Goal: Transaction & Acquisition: Purchase product/service

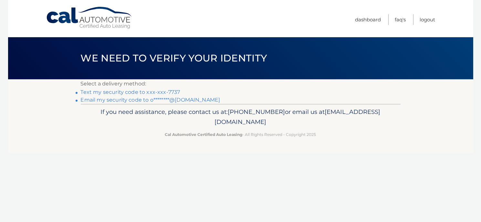
click at [172, 91] on link "Text my security code to xxx-xxx-7737" at bounding box center [131, 92] width 100 height 6
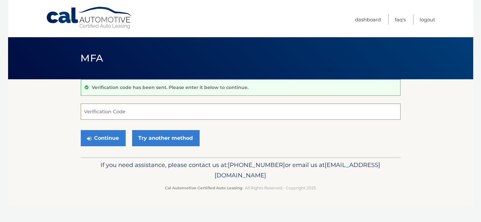
drag, startPoint x: 203, startPoint y: 109, endPoint x: 197, endPoint y: 106, distance: 6.5
click at [199, 108] on input "Verification Code" at bounding box center [241, 111] width 320 height 16
type input "717831"
click at [113, 141] on button "Continue" at bounding box center [103, 138] width 45 height 16
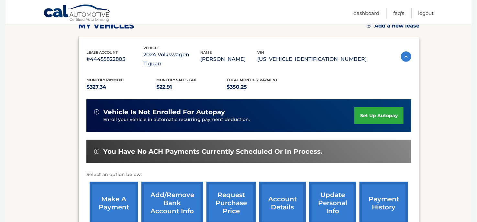
scroll to position [129, 0]
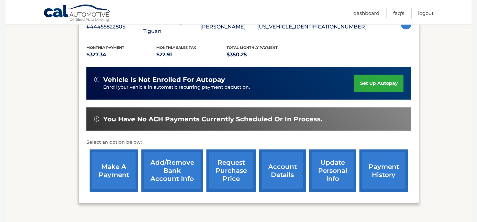
click at [110, 154] on link "make a payment" at bounding box center [114, 170] width 48 height 42
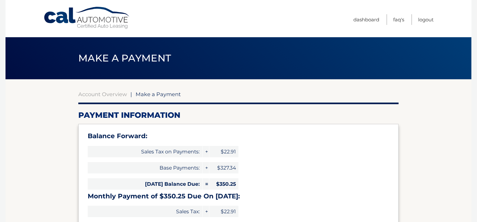
select select "ZmU3OTlkNGYtMjg3Ny00ZTAyLThkMDctZjdlOWNhMGNkZDFh"
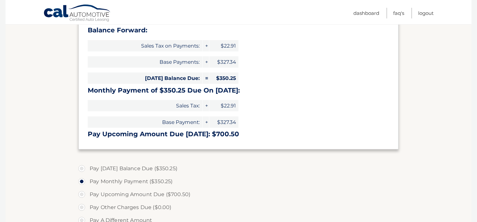
scroll to position [129, 0]
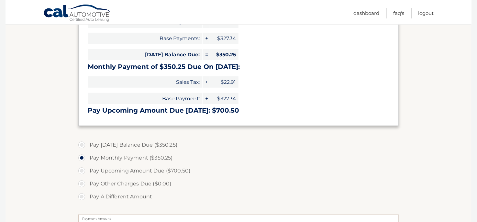
click at [82, 144] on label "Pay [DATE] Balance Due ($350.25)" at bounding box center [238, 144] width 320 height 13
click at [82, 144] on input "Pay [DATE] Balance Due ($350.25)" at bounding box center [84, 143] width 6 height 10
radio input "true"
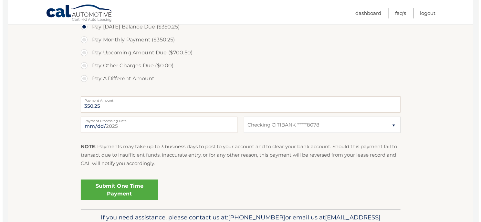
scroll to position [259, 0]
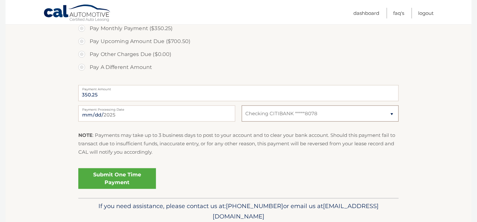
click at [323, 113] on select "Select Bank Account Checking CITIBANK *****8078" at bounding box center [320, 113] width 157 height 16
click at [242, 105] on select "Select Bank Account Checking CITIBANK *****8078" at bounding box center [320, 113] width 157 height 16
click at [121, 177] on link "Submit One Time Payment" at bounding box center [117, 178] width 78 height 21
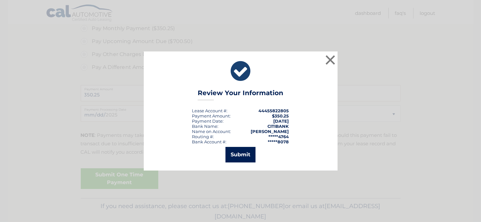
click at [242, 149] on button "Submit" at bounding box center [241, 155] width 30 height 16
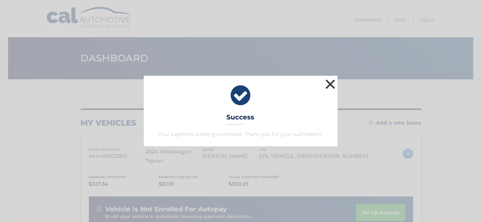
click at [331, 83] on button "×" at bounding box center [330, 84] width 13 height 13
